Goal: Task Accomplishment & Management: Manage account settings

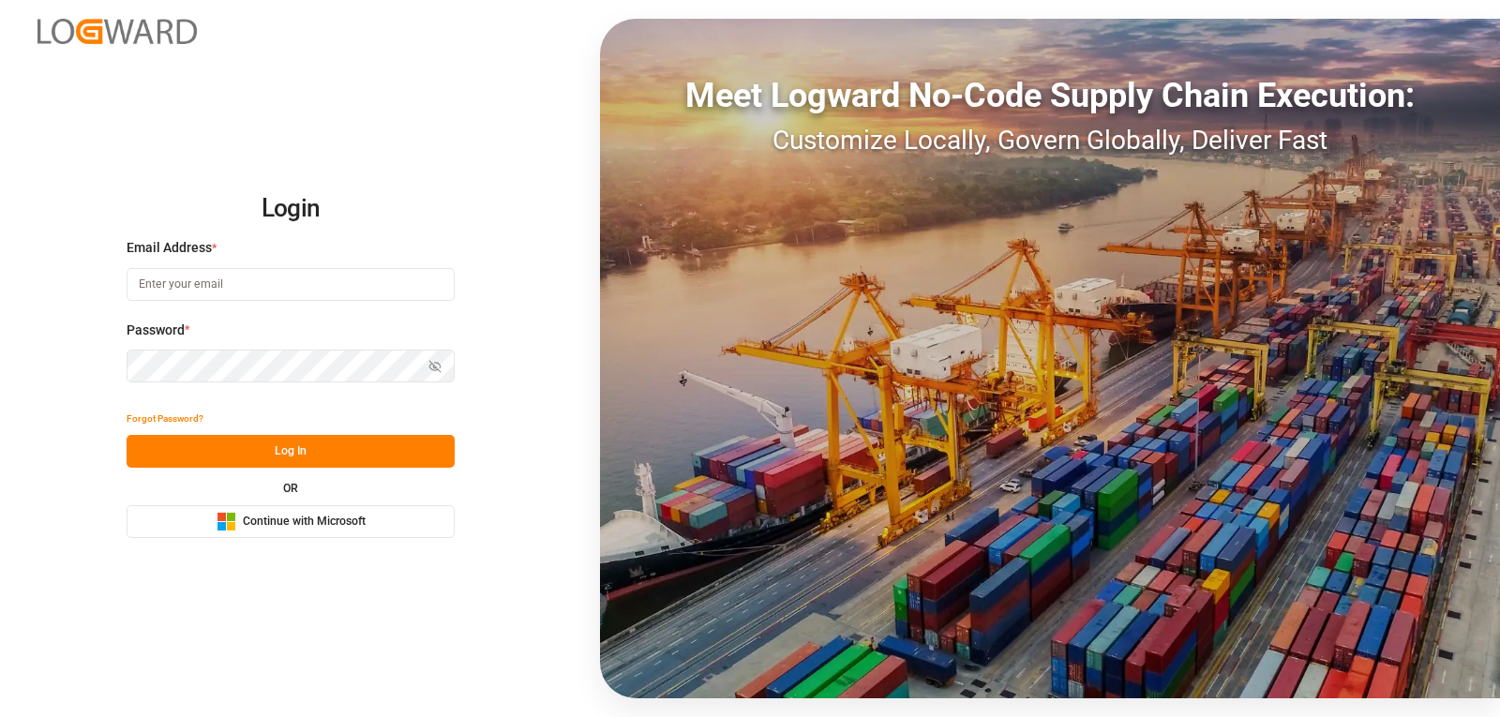
click at [294, 520] on span "Continue with Microsoft" at bounding box center [304, 522] width 123 height 17
